Goal: Task Accomplishment & Management: Manage account settings

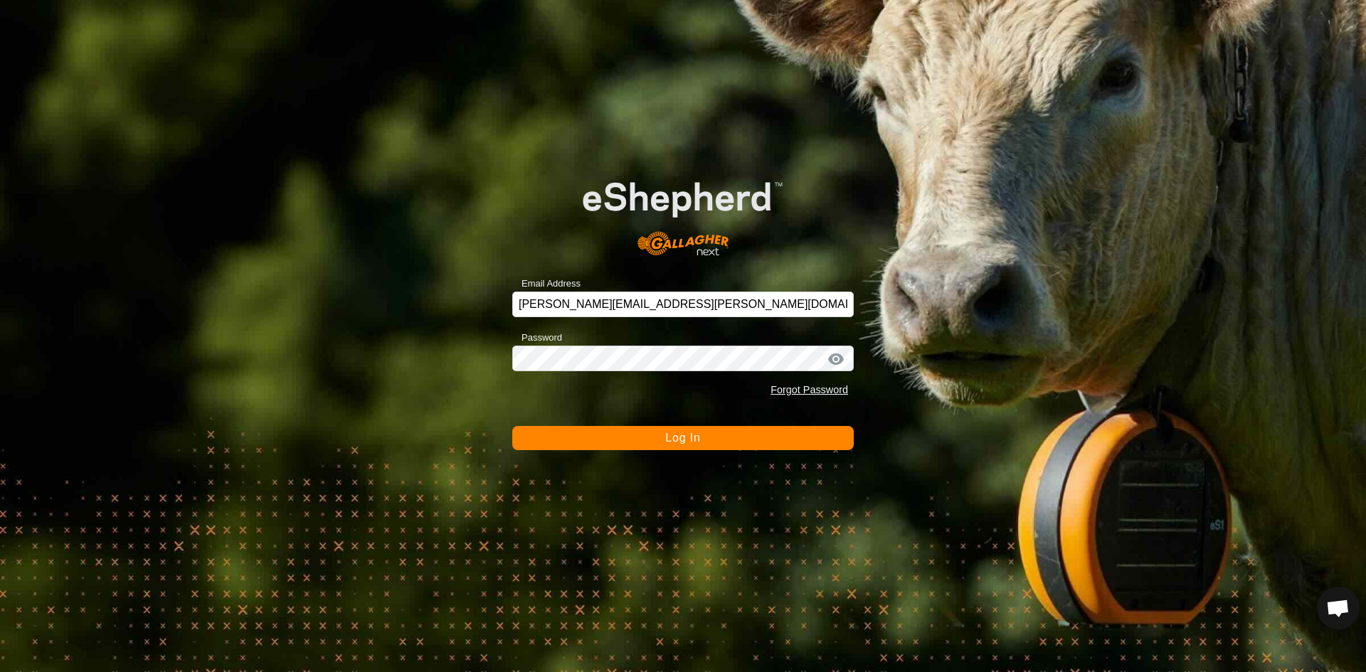
click at [683, 442] on span "Log In" at bounding box center [682, 438] width 35 height 12
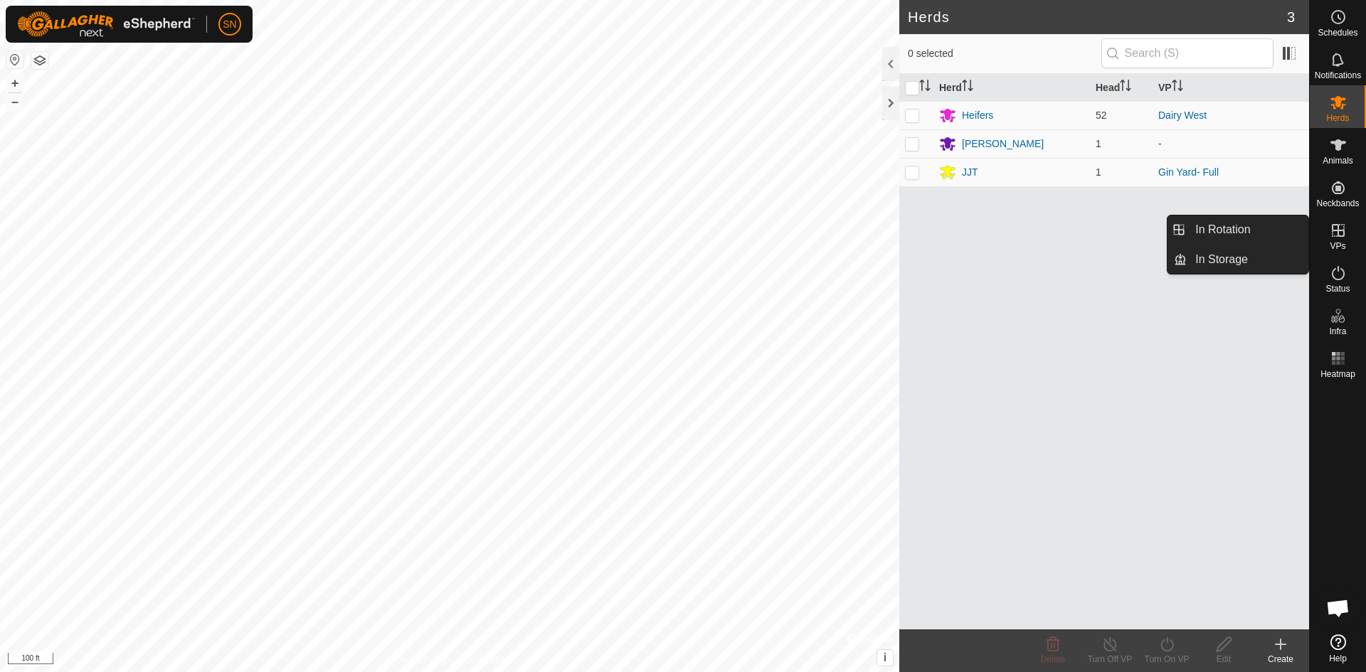
click at [1337, 230] on icon at bounding box center [1338, 230] width 13 height 13
click at [1258, 230] on link "In Rotation" at bounding box center [1248, 230] width 122 height 28
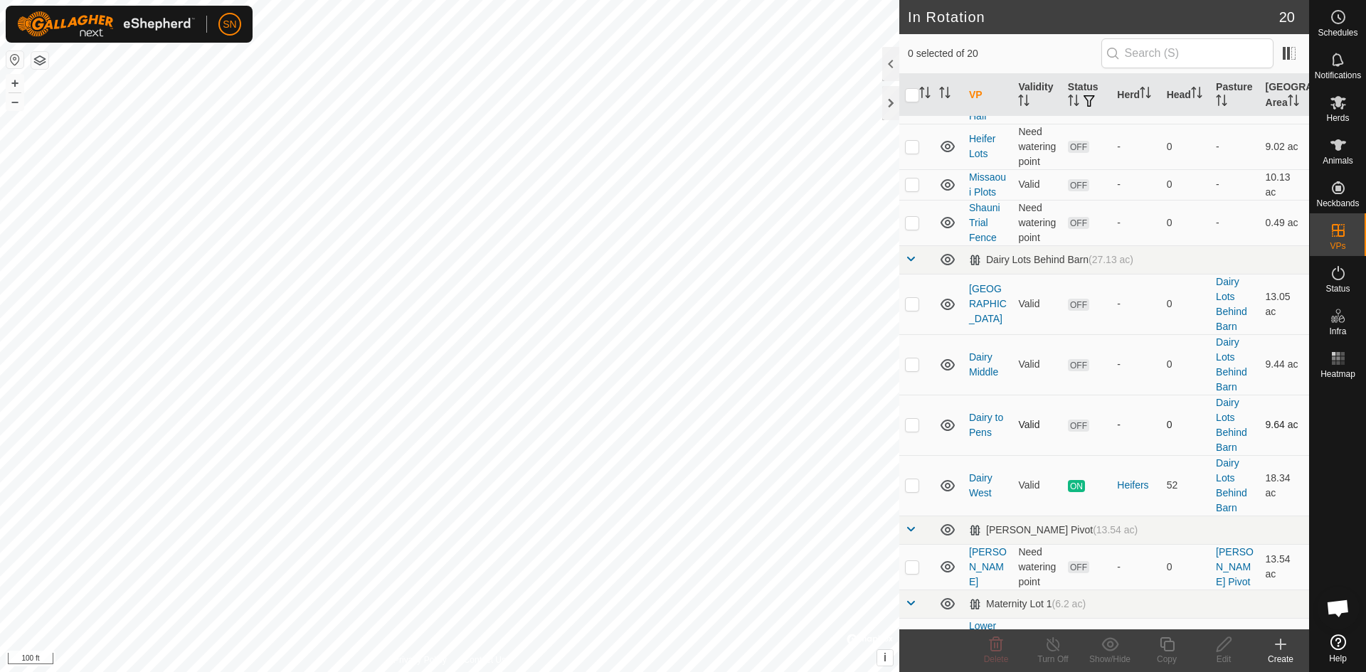
scroll to position [213, 0]
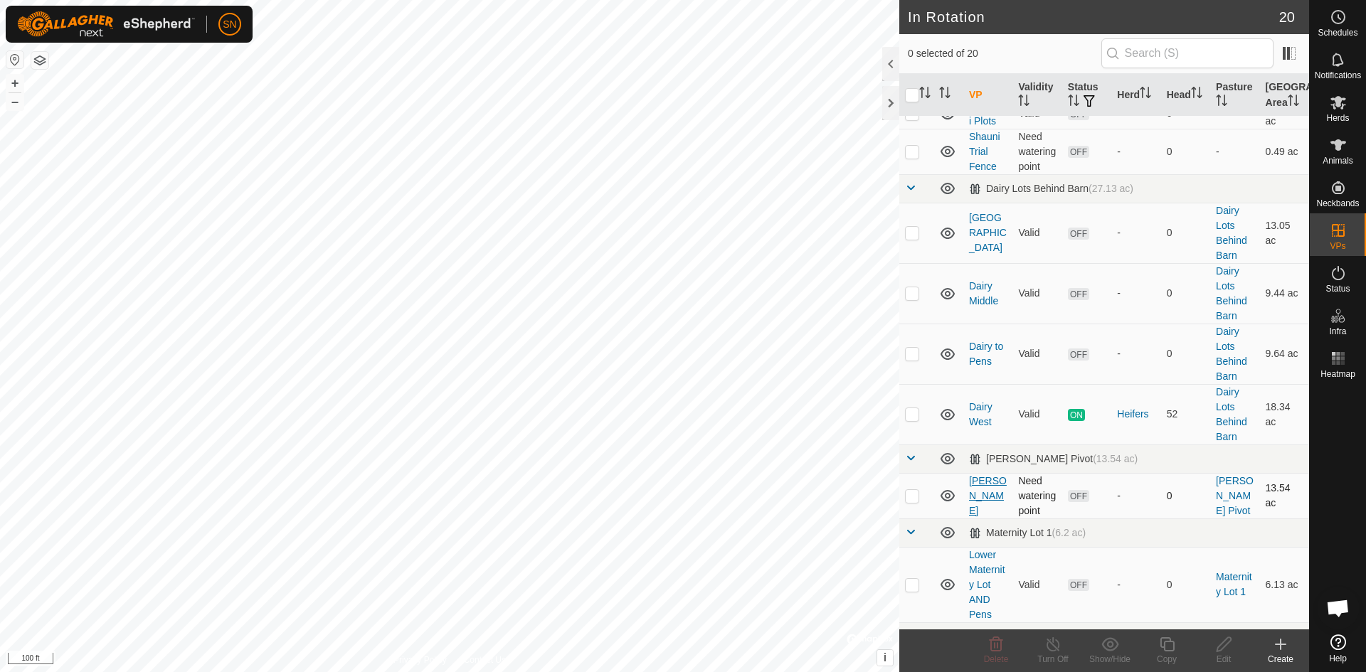
click at [978, 499] on link "[PERSON_NAME]" at bounding box center [988, 495] width 38 height 41
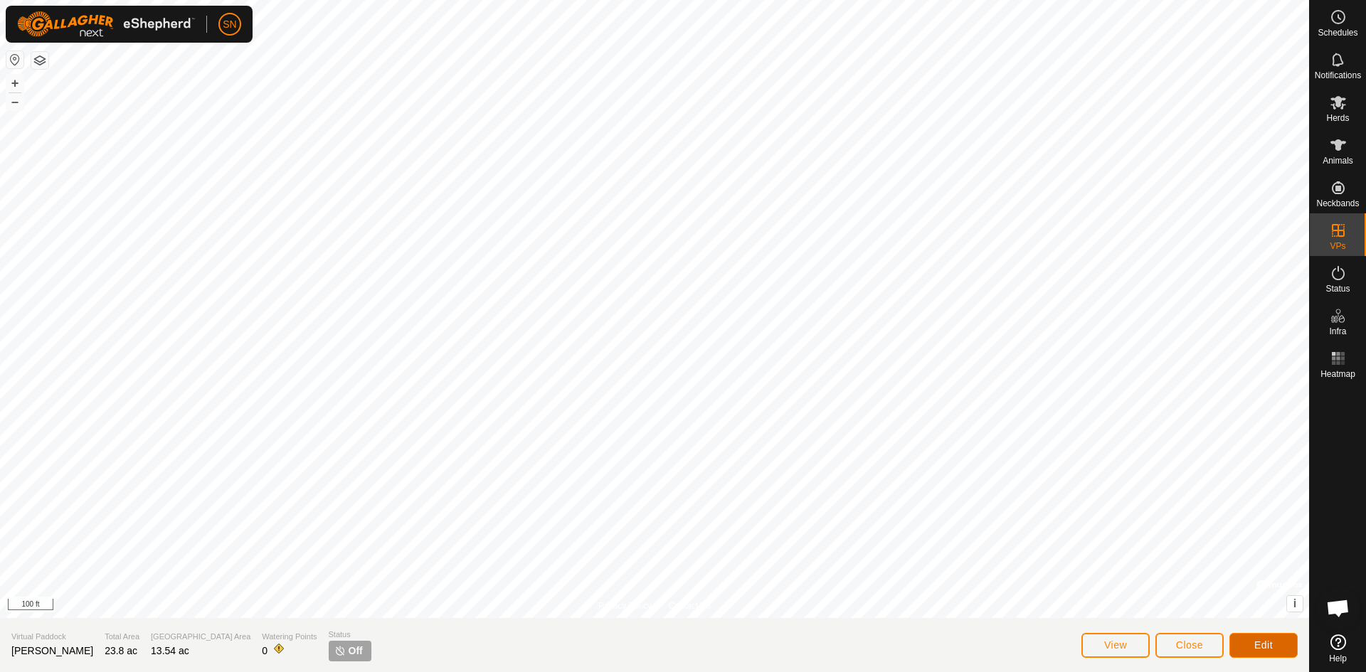
click at [1254, 640] on span "Edit" at bounding box center [1263, 645] width 18 height 11
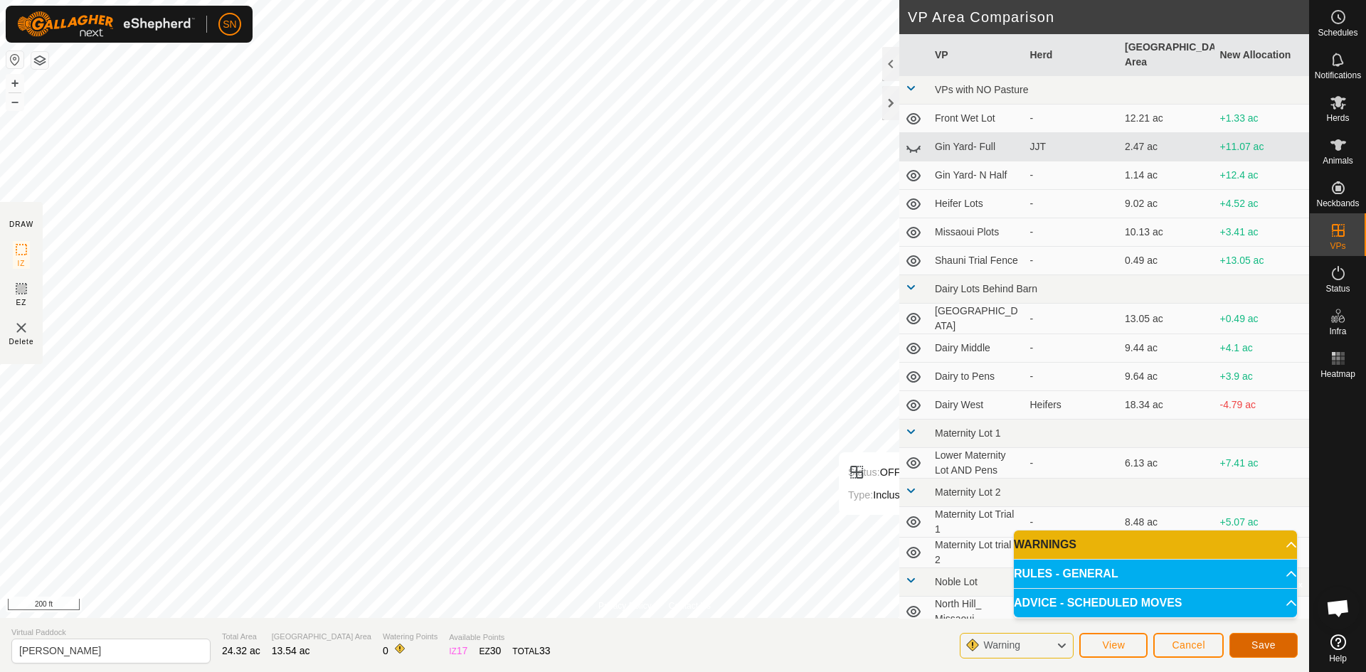
click at [1253, 651] on button "Save" at bounding box center [1263, 645] width 68 height 25
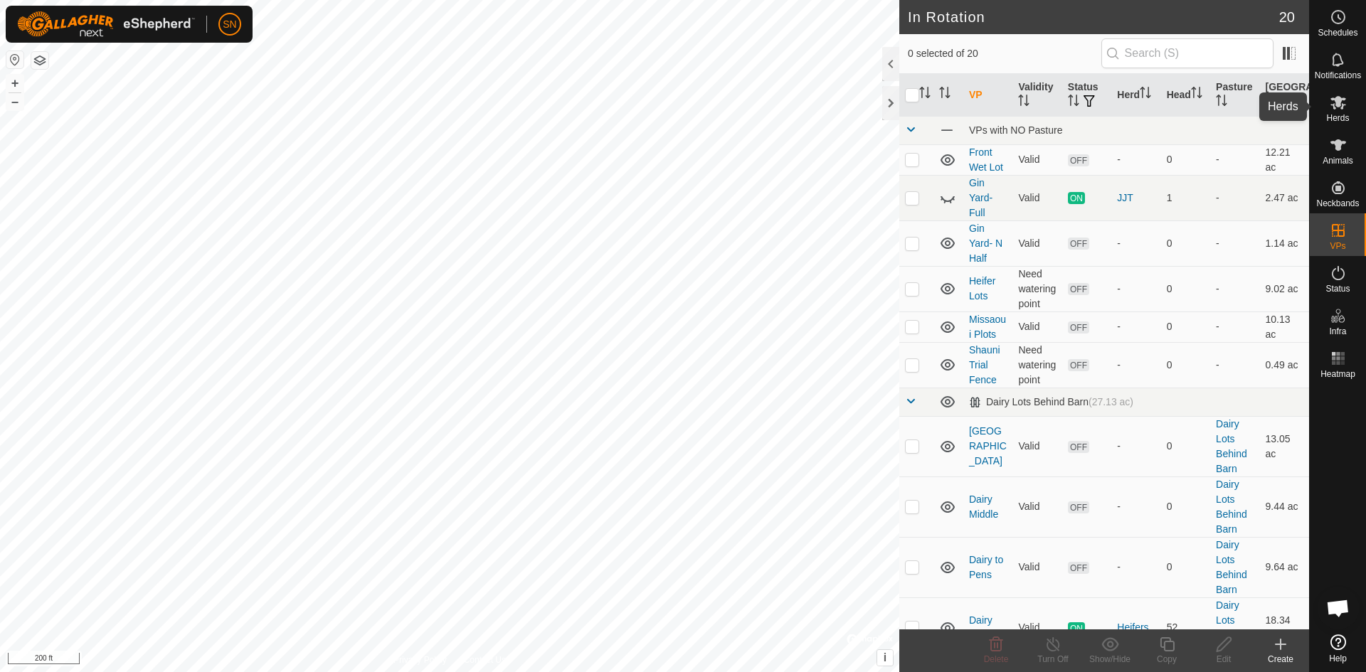
click at [1345, 107] on icon at bounding box center [1338, 102] width 17 height 17
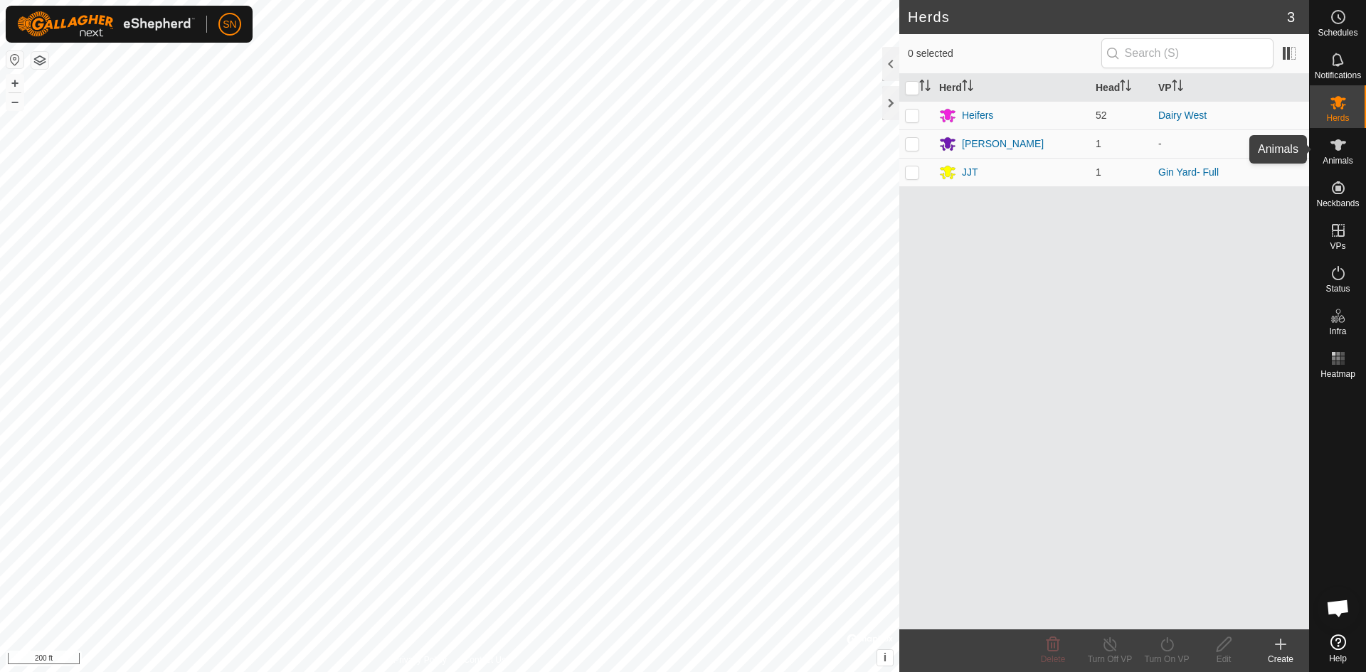
click at [1338, 145] on icon at bounding box center [1338, 144] width 16 height 11
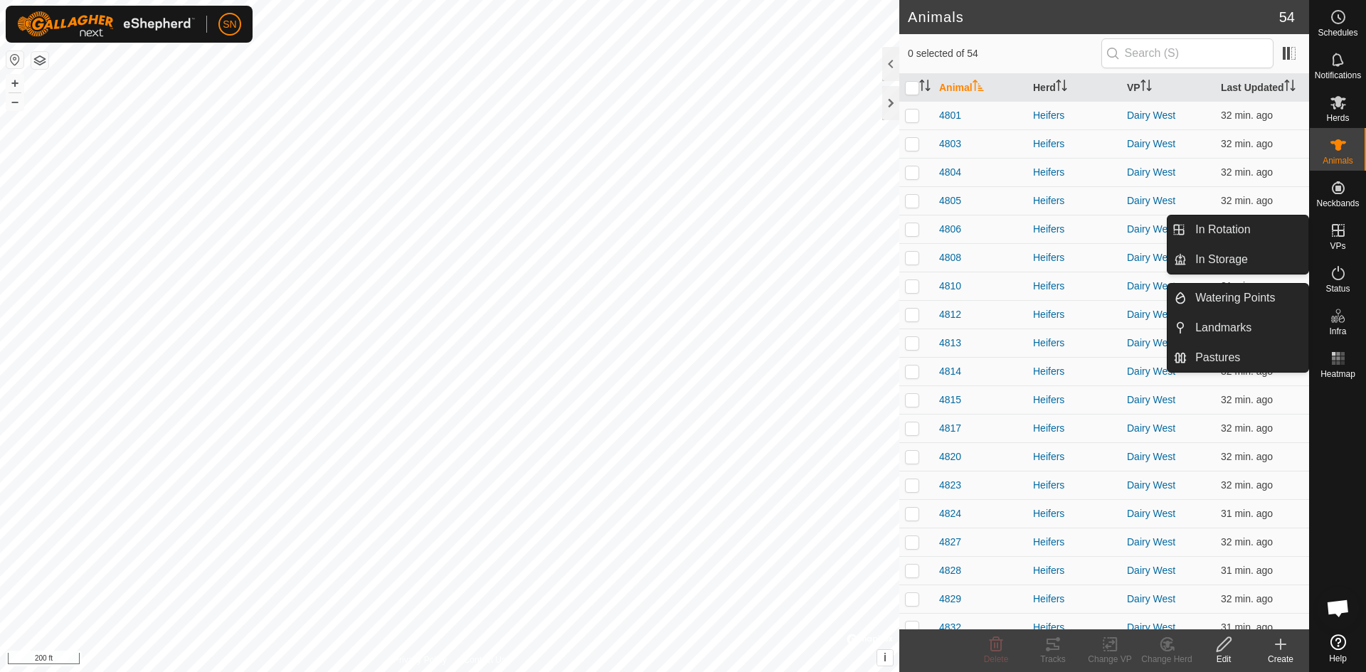
click at [1344, 239] on es-virtualpaddocks-svg-icon at bounding box center [1338, 230] width 26 height 23
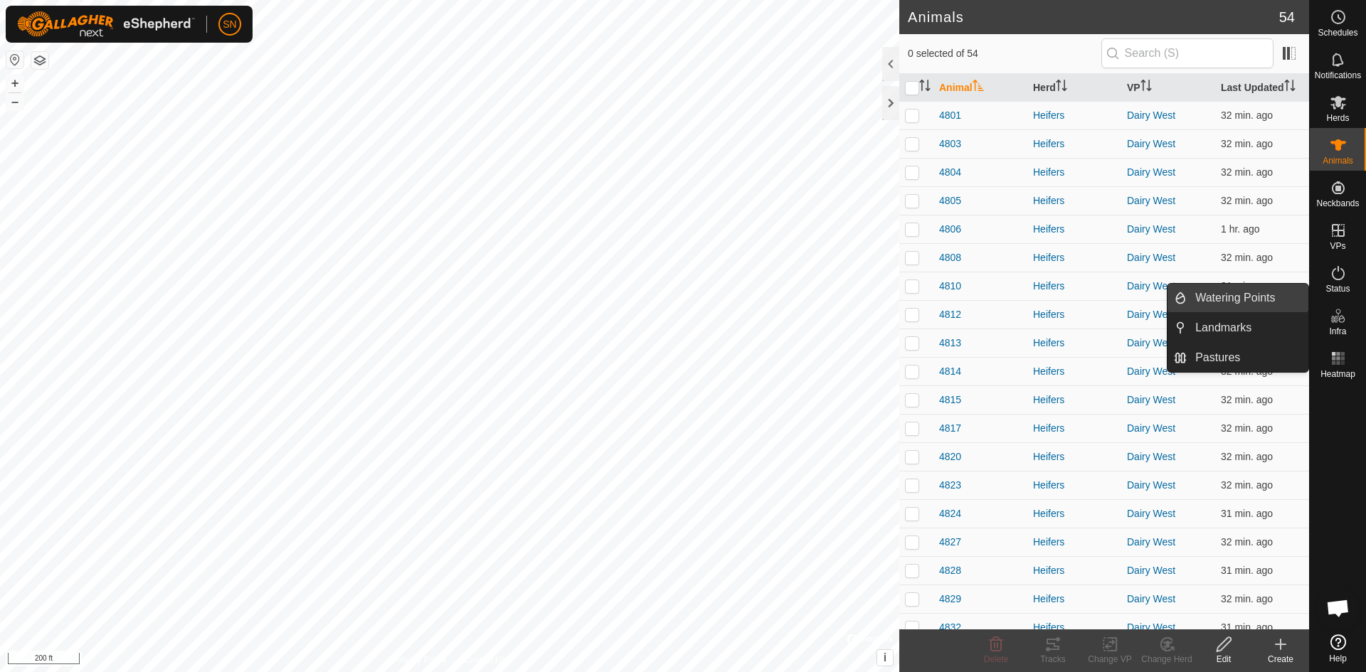
click at [1222, 292] on link "Watering Points" at bounding box center [1248, 298] width 122 height 28
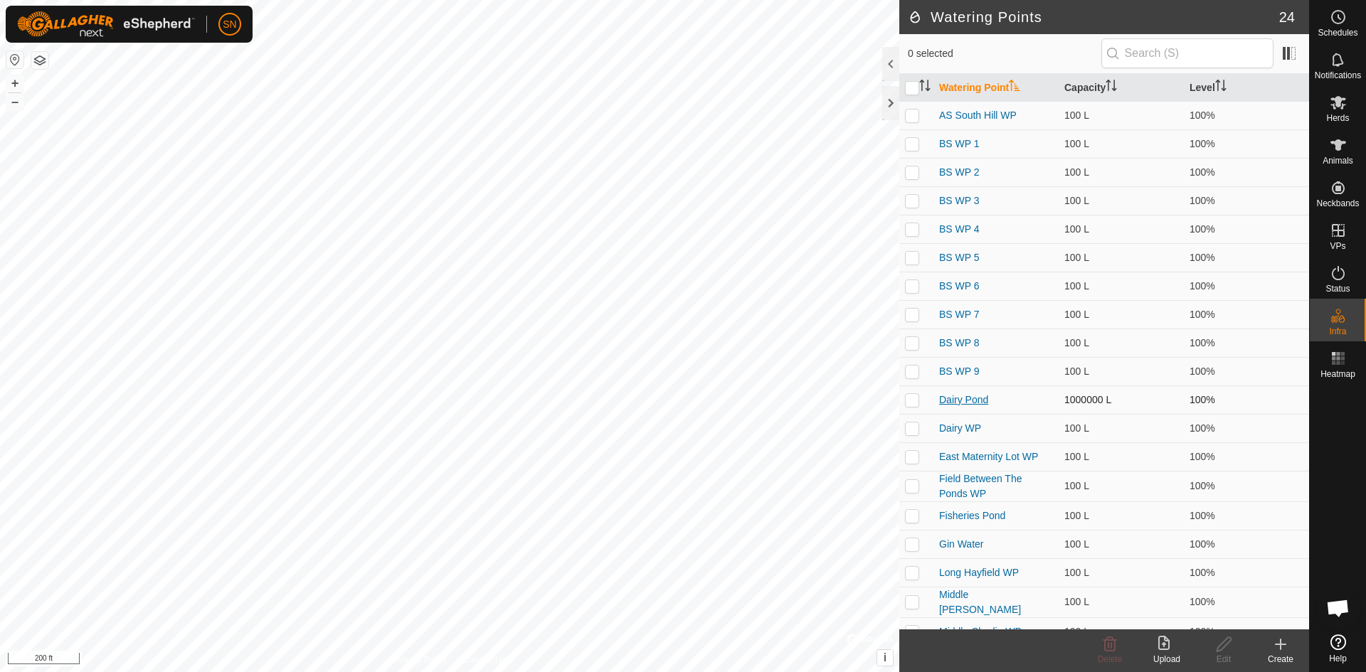
click at [971, 394] on link "Dairy Pond" at bounding box center [963, 399] width 49 height 11
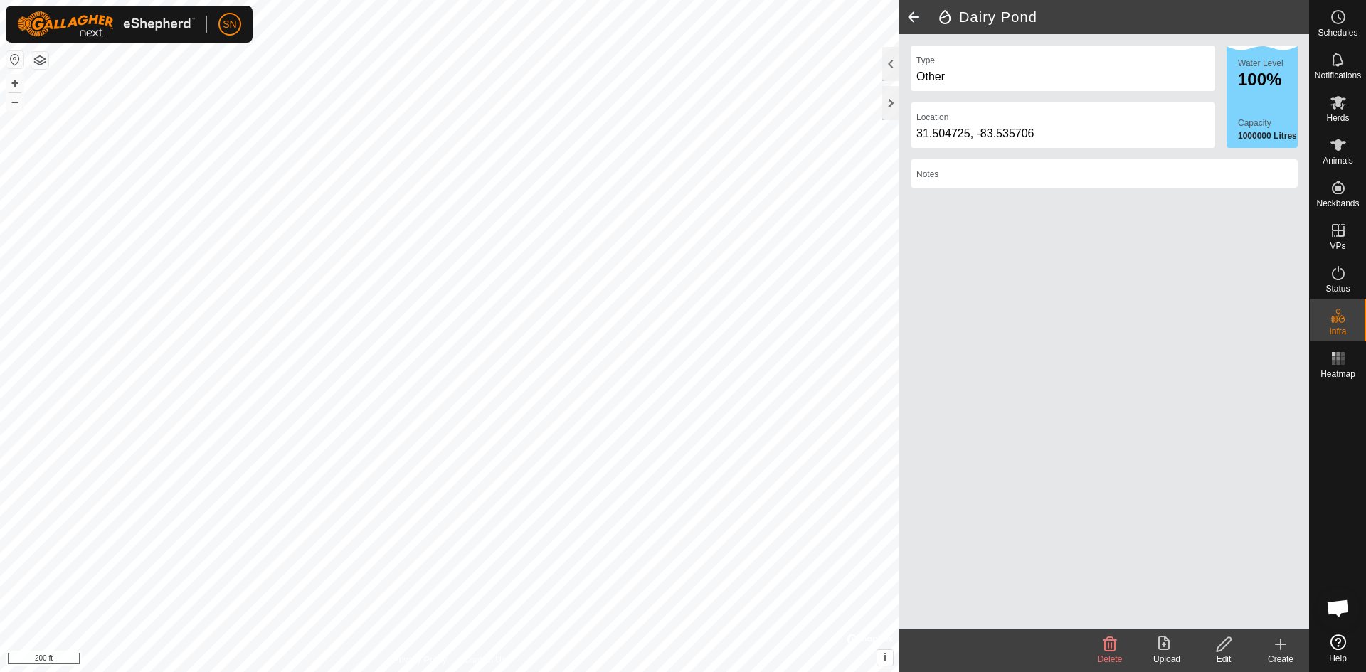
click at [909, 22] on span at bounding box center [913, 17] width 28 height 34
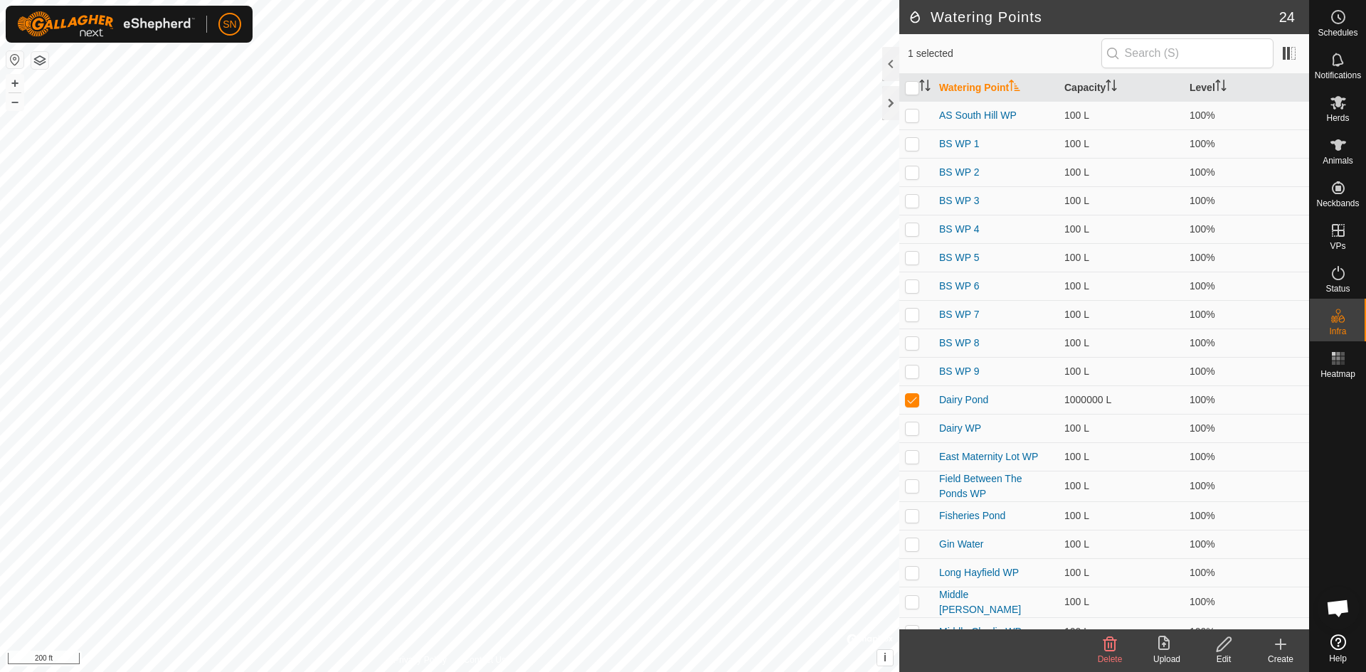
click at [1226, 652] on icon at bounding box center [1224, 644] width 18 height 17
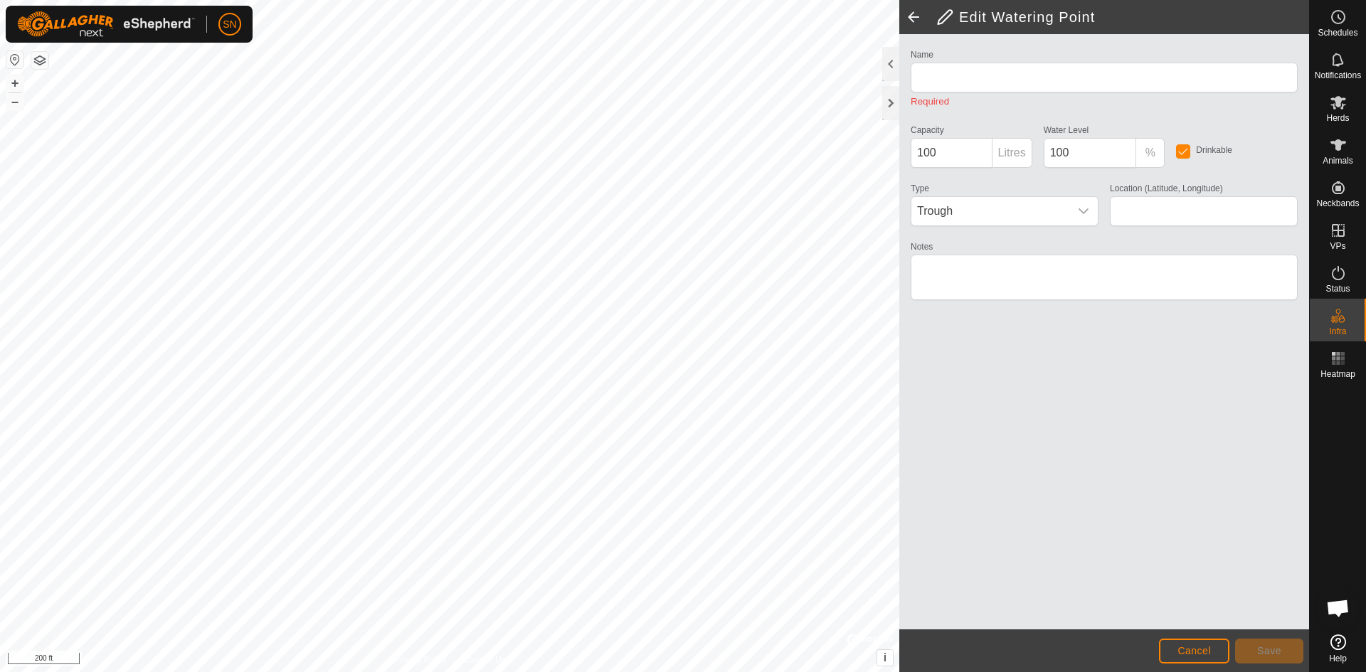
type input "Dairy Pond"
type input "1000000"
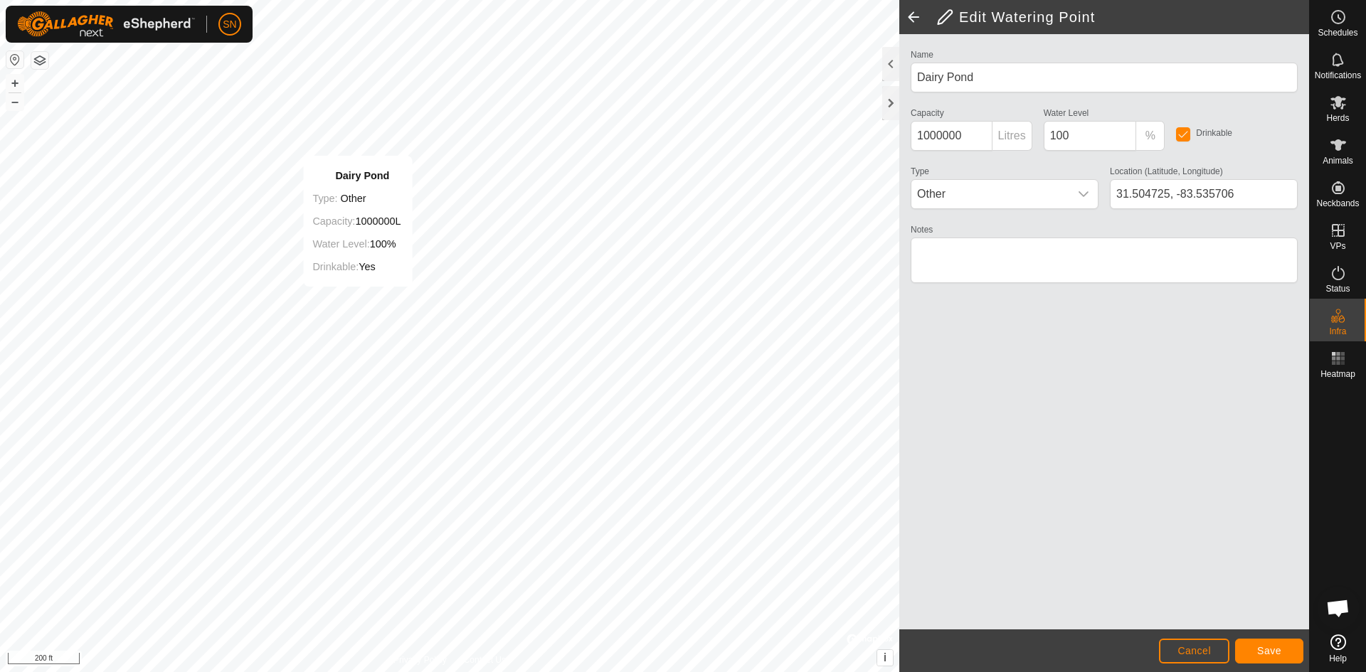
type input "31.504541, -83.536215"
drag, startPoint x: 1099, startPoint y: 132, endPoint x: 1035, endPoint y: 146, distance: 65.6
click at [1035, 146] on div "Name Dairy Pond Capacity 1000000 Litres Water Level 100 % Drinkable Type Other …" at bounding box center [1104, 173] width 398 height 254
type input "75"
click at [1260, 658] on button "Save" at bounding box center [1269, 651] width 68 height 25
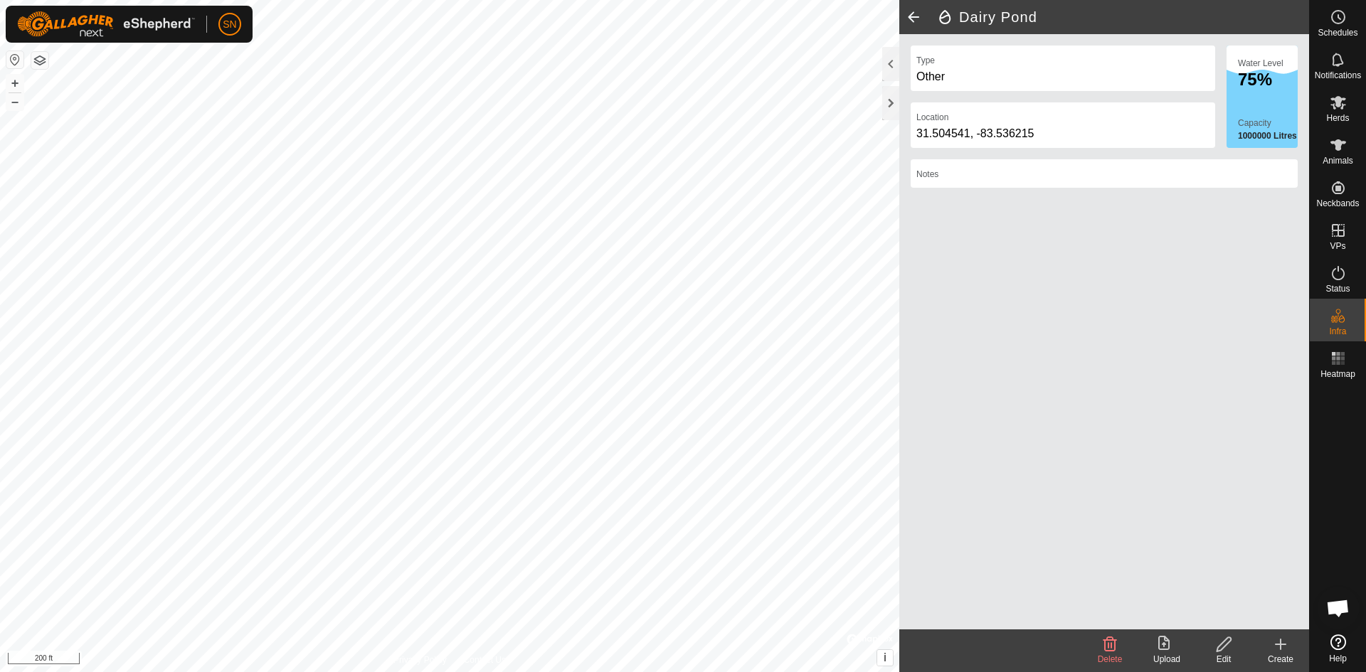
click at [913, 15] on span at bounding box center [913, 17] width 28 height 34
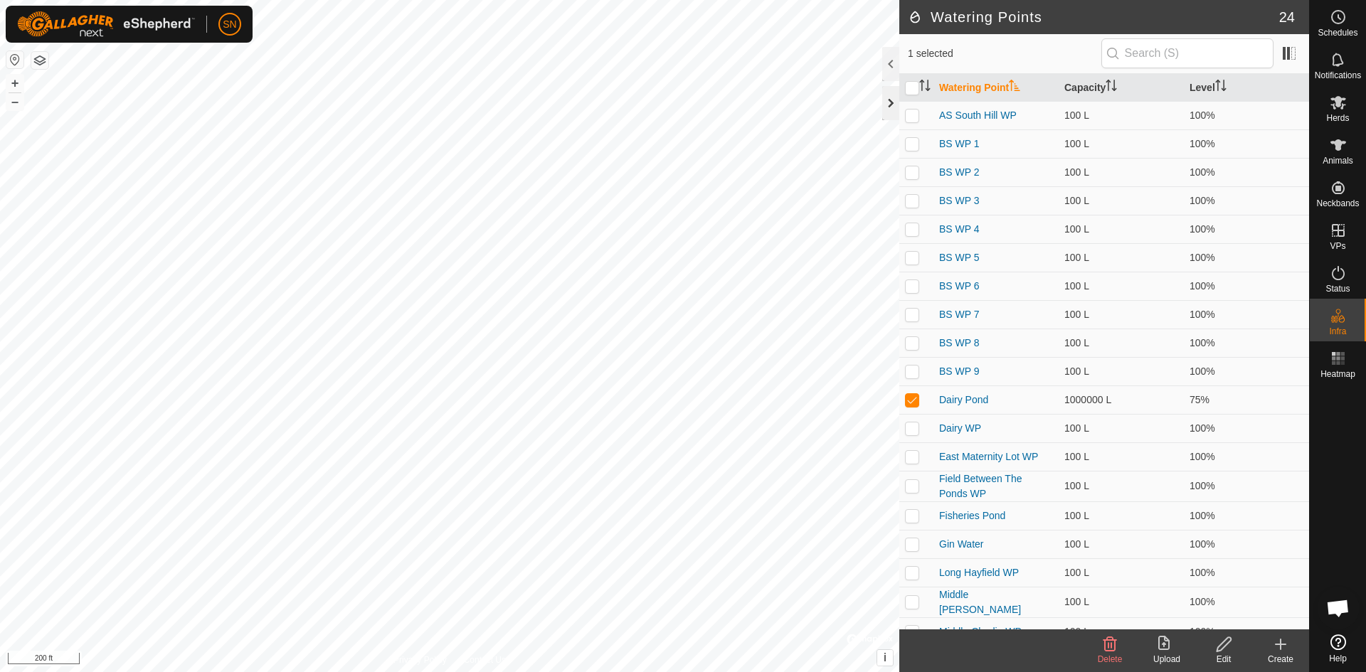
click at [887, 101] on div at bounding box center [890, 103] width 17 height 34
